Goal: Task Accomplishment & Management: Use online tool/utility

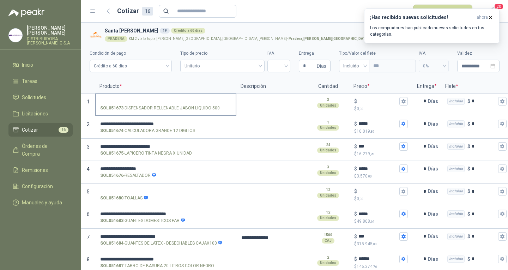
click at [156, 95] on label "SOL051673 - DISPENSADOR RELLENABLE JABON LIQUIDO 500" at bounding box center [166, 104] width 140 height 20
click at [156, 99] on input "SOL051673 - DISPENSADOR RELLENABLE JABON LIQUIDO 500" at bounding box center [165, 101] width 131 height 5
click at [206, 105] on p "SOL051673 - DISPENSADOR RELLENABLE JABON LIQUIDO 500" at bounding box center [160, 108] width 120 height 7
click at [206, 104] on input "SOL051673 - DISPENSADOR RELLENABLE JABON LIQUIDO 500" at bounding box center [165, 101] width 131 height 5
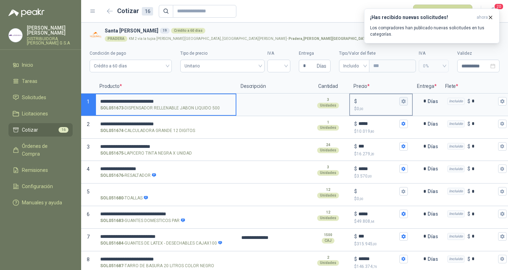
type input "**********"
click at [402, 102] on icon "button" at bounding box center [403, 101] width 4 height 4
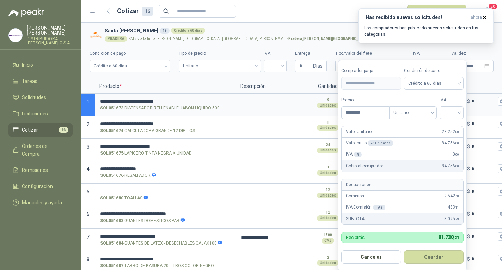
type input "********"
click at [404, 250] on button "Guardar" at bounding box center [434, 256] width 60 height 13
click at [456, 118] on span at bounding box center [452, 113] width 16 height 12
click at [457, 127] on div "19%" at bounding box center [453, 127] width 13 height 8
click at [443, 255] on button "Guardar" at bounding box center [435, 256] width 61 height 13
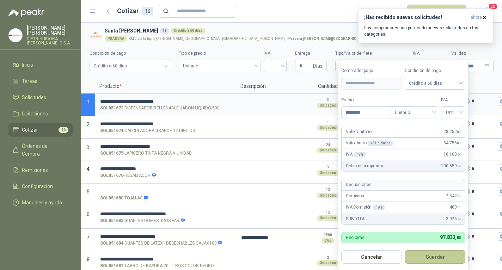
type input "******"
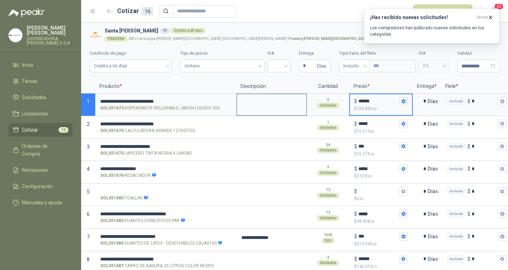
click at [268, 111] on div at bounding box center [271, 104] width 71 height 23
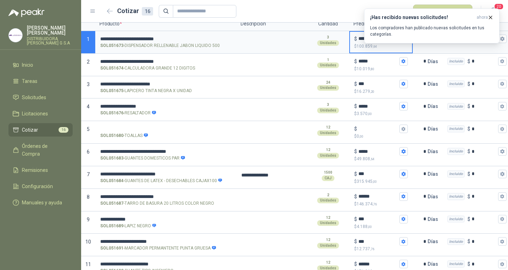
scroll to position [71, 0]
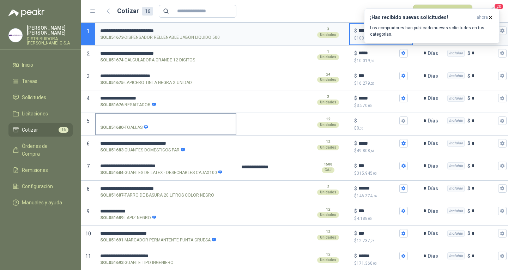
click at [205, 119] on input "SOL051680 - TOALLAS" at bounding box center [165, 120] width 131 height 5
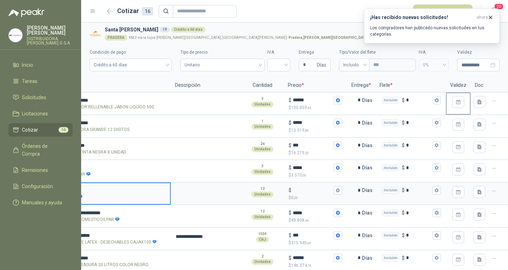
scroll to position [0, 0]
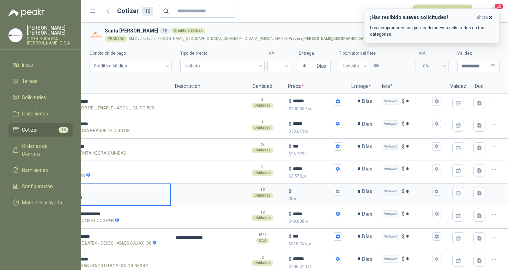
click at [490, 17] on icon "button" at bounding box center [490, 17] width 6 height 6
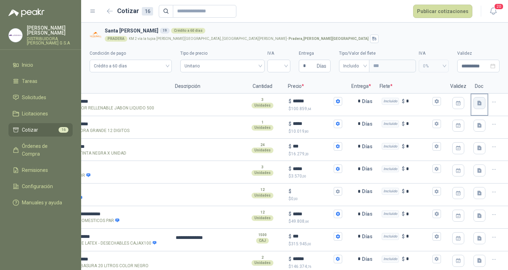
click at [477, 99] on button "button" at bounding box center [479, 103] width 12 height 12
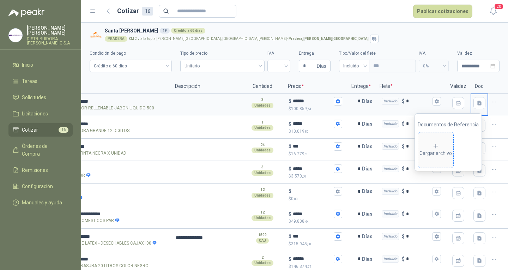
click at [434, 155] on div "Cargar archivo" at bounding box center [435, 150] width 32 height 14
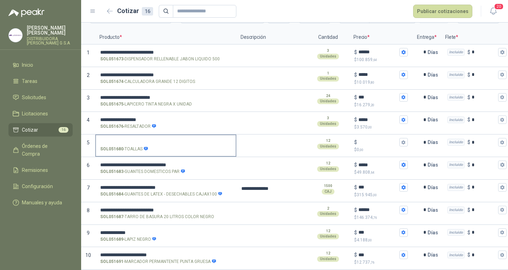
scroll to position [48, 0]
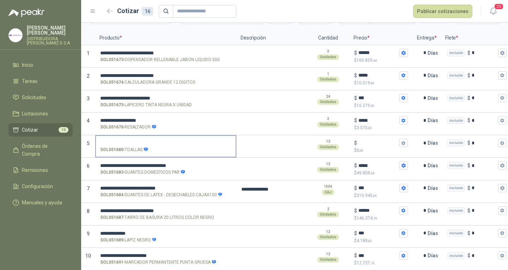
click at [170, 152] on div "SOL051680 - TOALLAS" at bounding box center [165, 149] width 131 height 7
click at [170, 146] on input "SOL051680 - TOALLAS" at bounding box center [165, 142] width 131 height 5
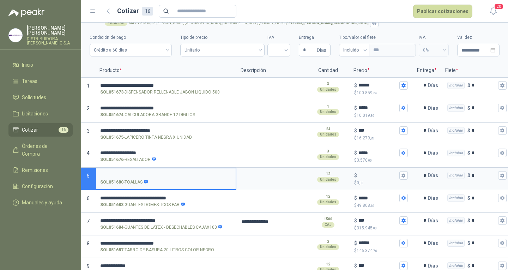
scroll to position [13, 0]
